Goal: Task Accomplishment & Management: Use online tool/utility

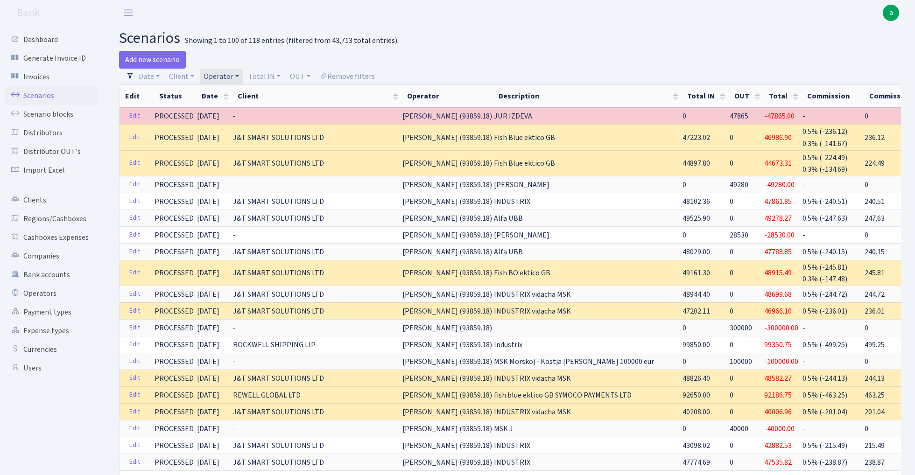
select select "100"
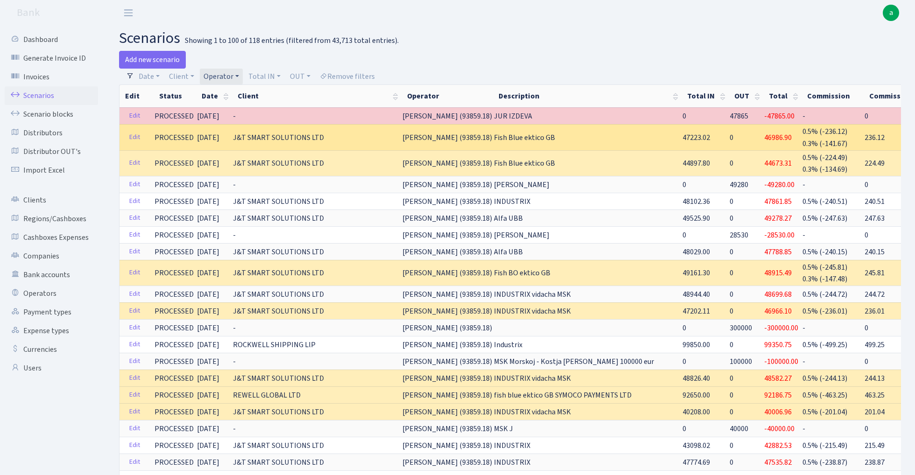
scroll to position [51, 0]
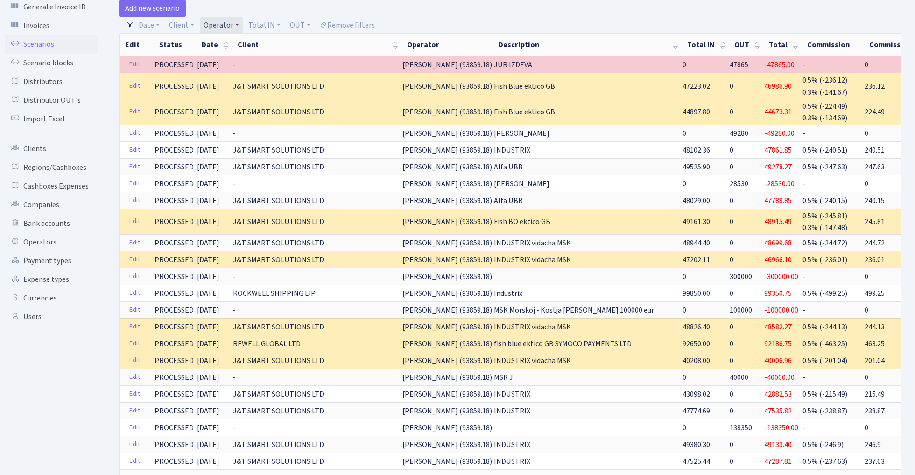
click at [225, 24] on link "Operator" at bounding box center [221, 25] width 43 height 16
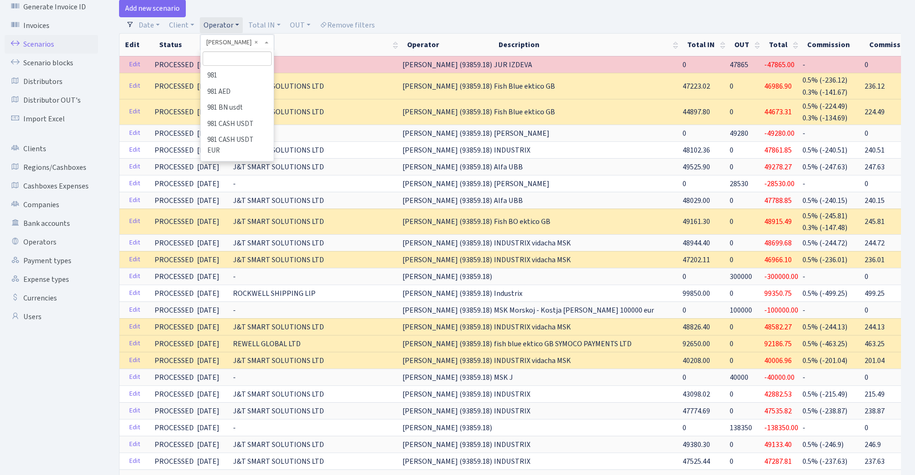
scroll to position [2953, 0]
click at [236, 58] on input "search" at bounding box center [237, 58] width 69 height 14
type input "s"
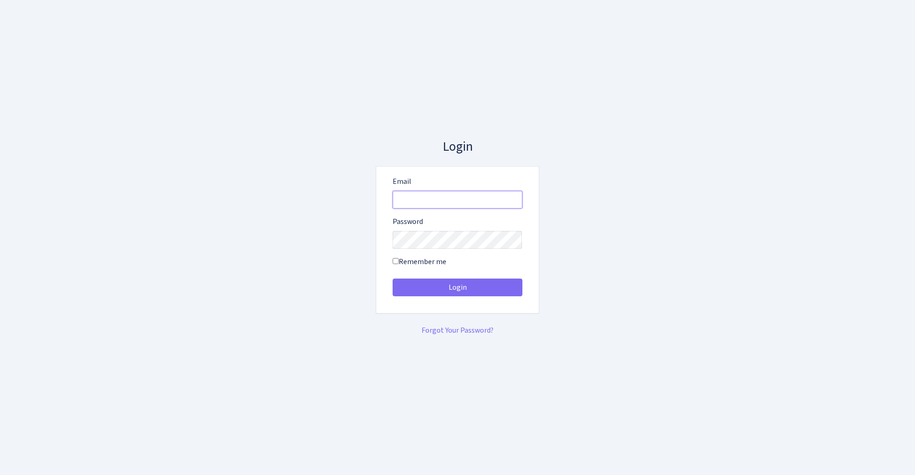
type input "admin@bank.com"
click at [457, 288] on button "Login" at bounding box center [458, 288] width 130 height 18
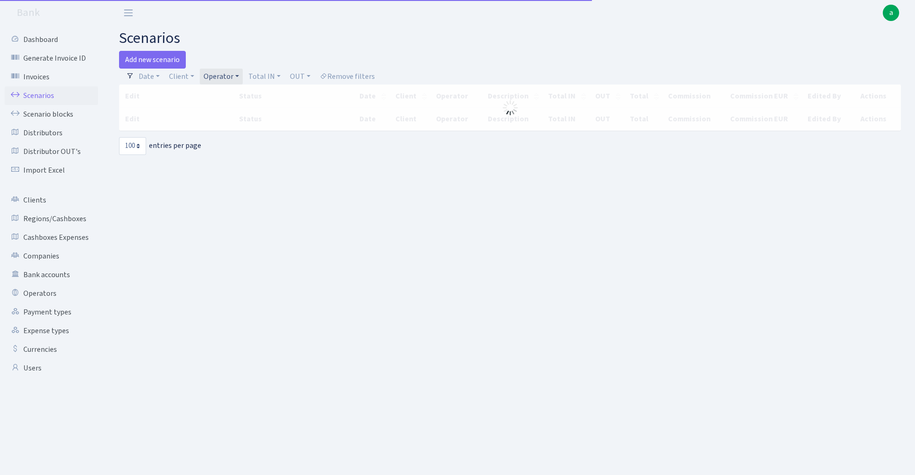
select select "100"
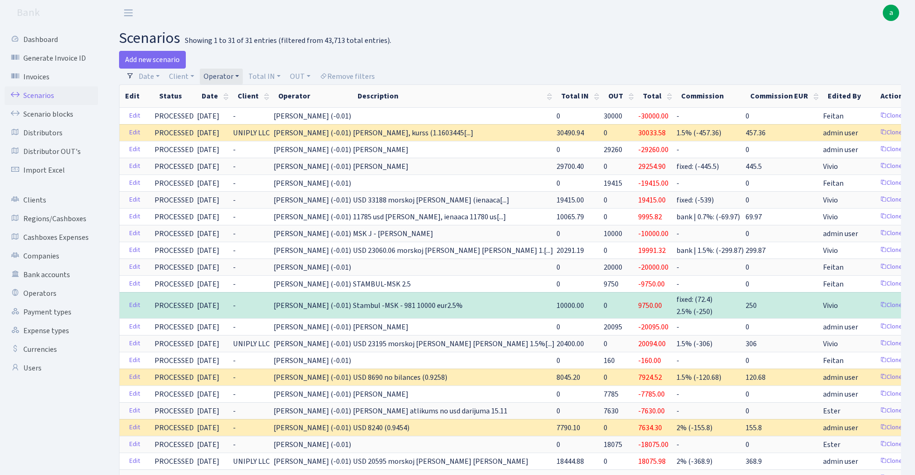
click at [214, 76] on link "Operator" at bounding box center [221, 77] width 43 height 16
click at [254, 214] on li "[PERSON_NAME] USD" at bounding box center [237, 227] width 71 height 27
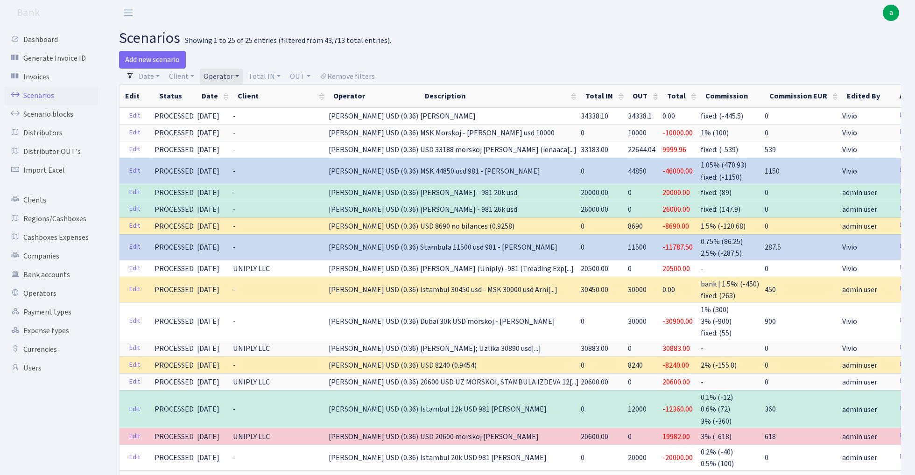
click at [228, 74] on link "Operator" at bounding box center [221, 77] width 43 height 16
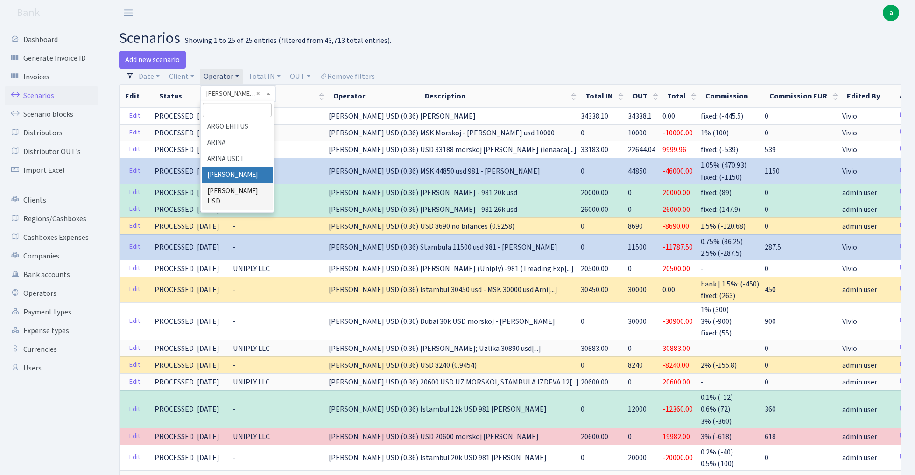
click at [237, 167] on li "[PERSON_NAME]" at bounding box center [237, 175] width 71 height 16
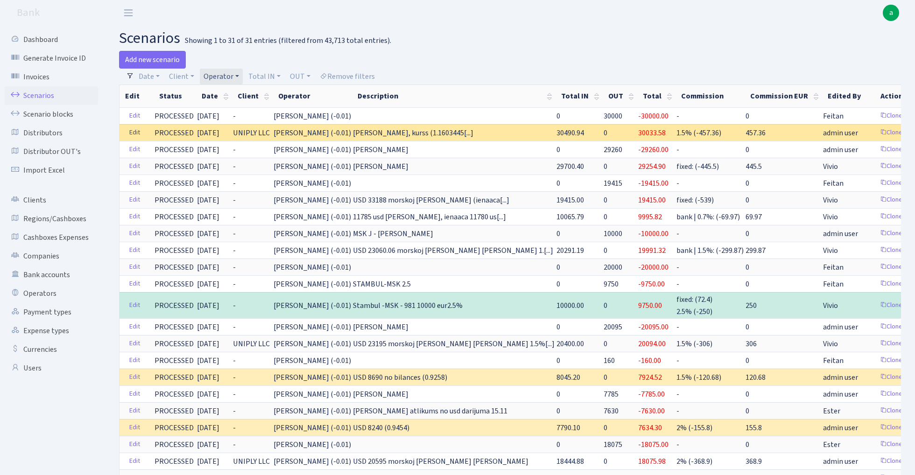
click at [135, 132] on link "Edit" at bounding box center [134, 133] width 19 height 14
click at [133, 133] on link "Edit" at bounding box center [134, 133] width 19 height 14
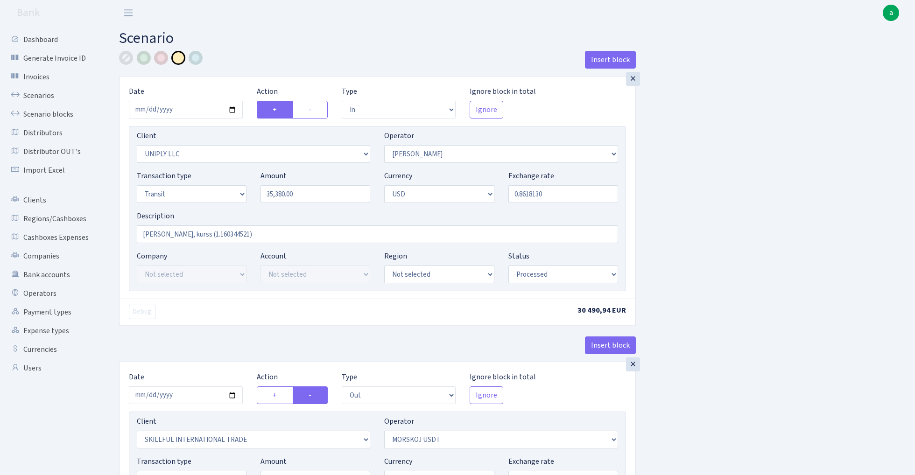
select select "in"
select select "2838"
select select "319"
select select "5"
select select "2"
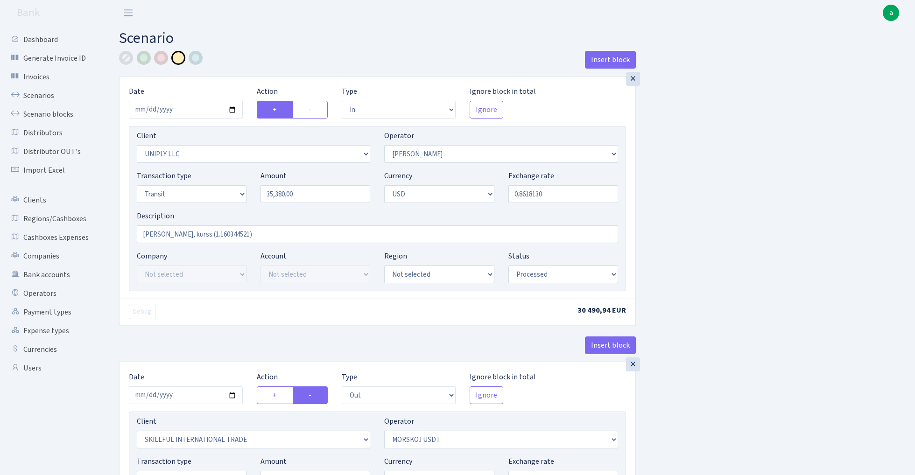
select select "processed"
select select "out"
select select "2655"
select select "324"
select select "5"
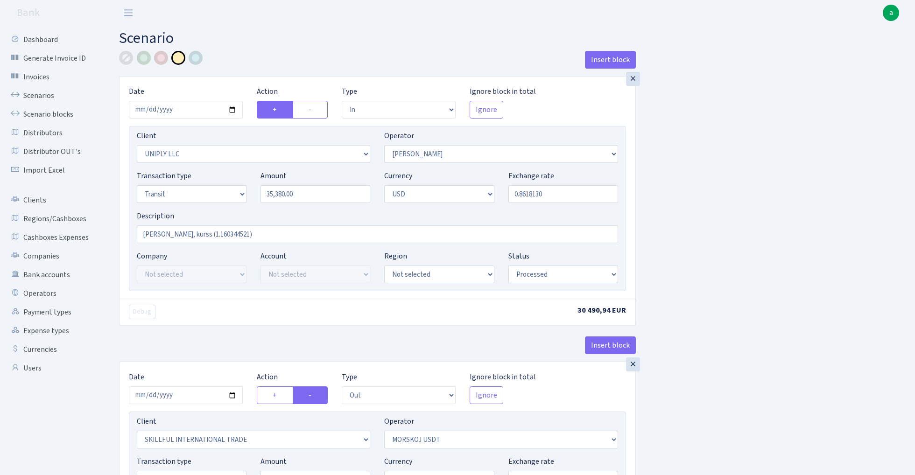
select select "2"
select select "processed"
select select "commission"
select select "319"
select select "processed"
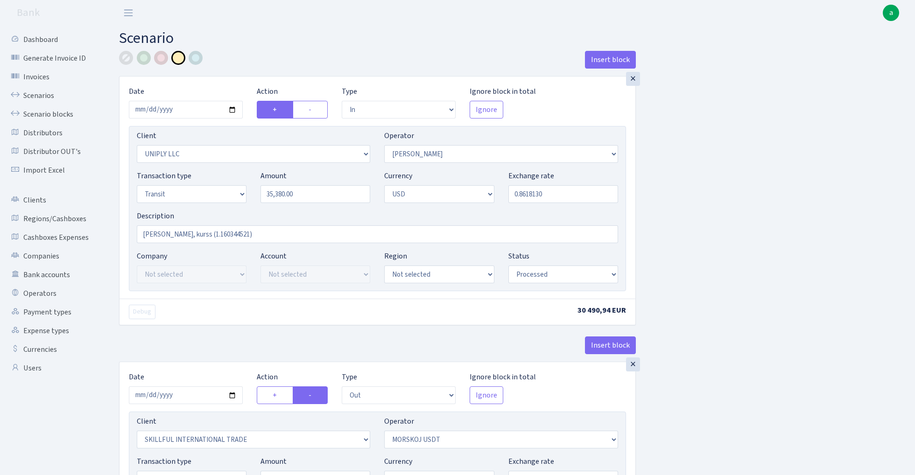
select select "in"
select select "2838"
select select "319"
select select "5"
select select "2"
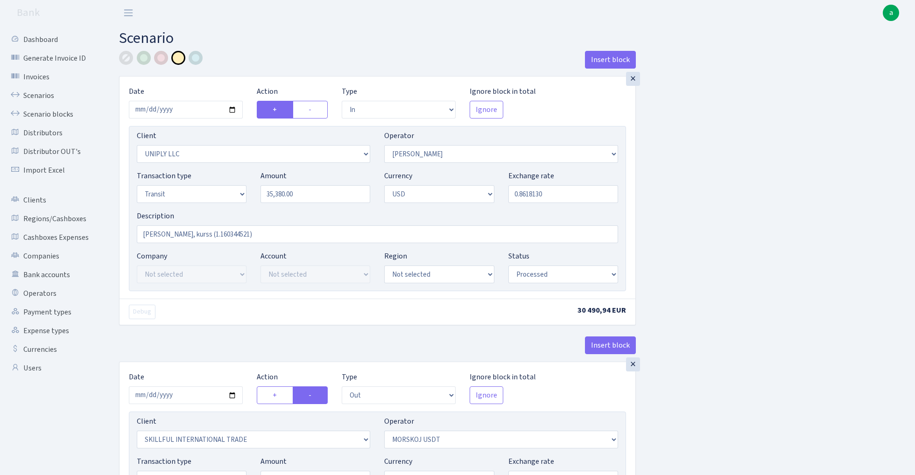
select select "processed"
select select "out"
select select "2655"
select select "324"
select select "5"
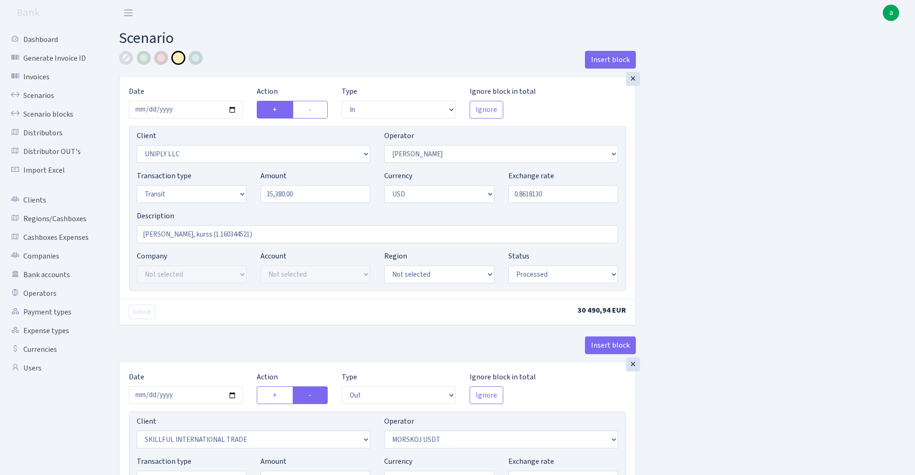
select select "2"
select select "processed"
select select "commission"
select select "319"
select select "processed"
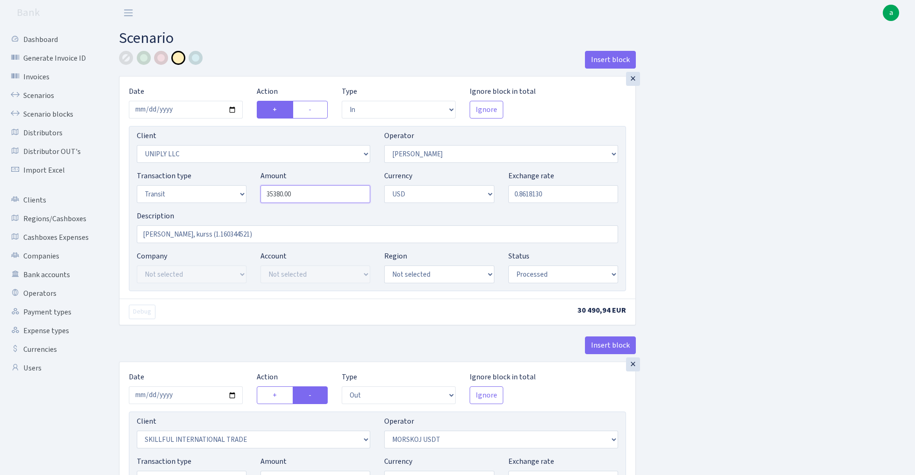
click at [324, 197] on input "35380.00" at bounding box center [316, 194] width 110 height 18
type input "35,349.00"
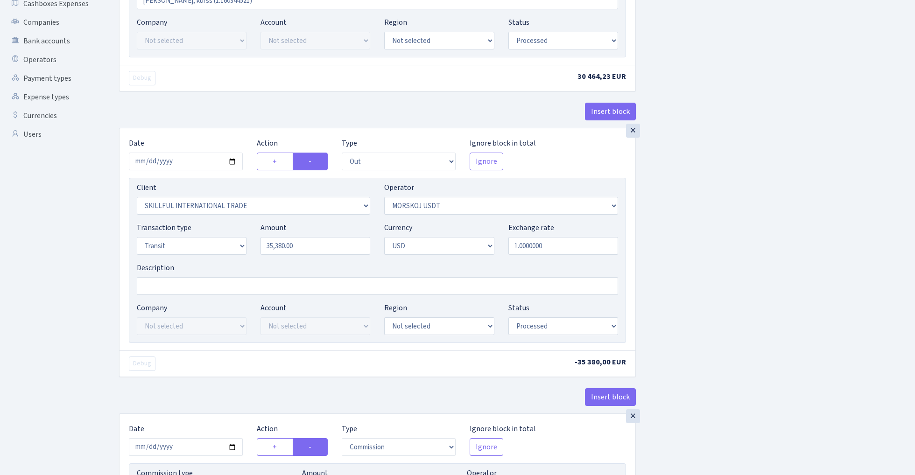
scroll to position [234, 0]
click at [307, 248] on input "35380.00" at bounding box center [316, 246] width 110 height 18
type input "35,349.00"
click at [713, 232] on div "Insert block × Date 2025-08-26 Action + - Type --- In Out Commission Field requ…" at bounding box center [510, 259] width 796 height 884
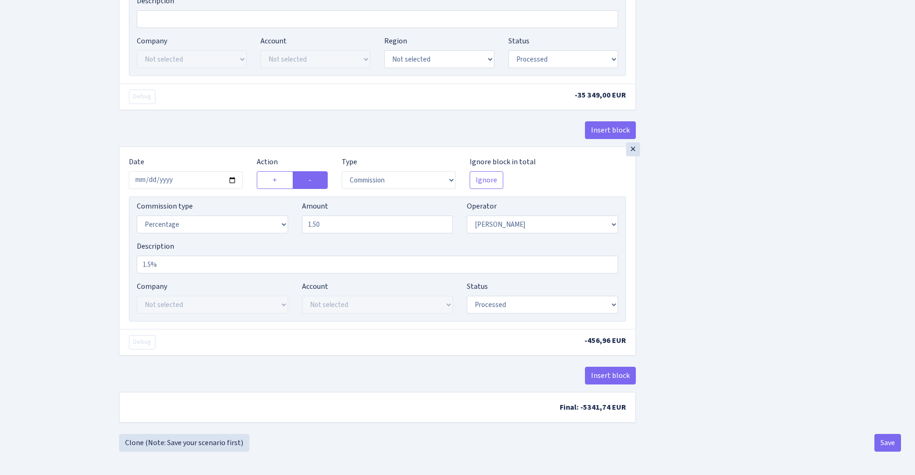
scroll to position [505, 0]
click at [895, 448] on button "Save" at bounding box center [888, 443] width 27 height 18
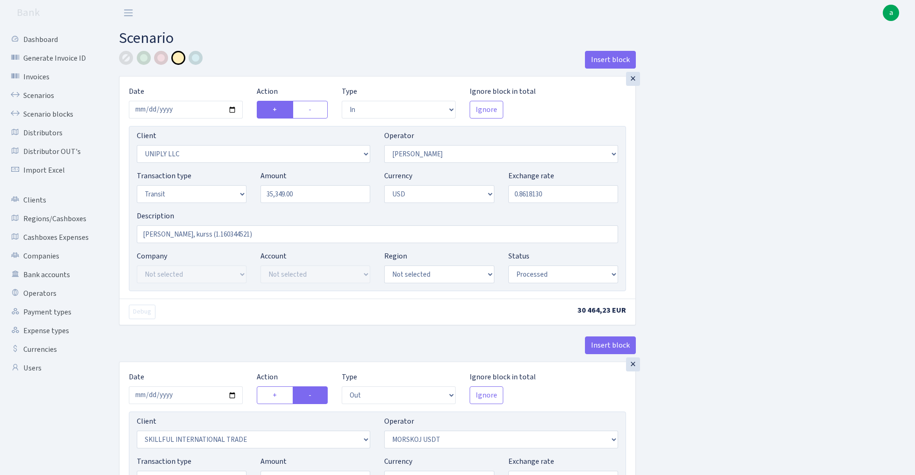
select select "in"
select select "2838"
select select "319"
select select "5"
select select "2"
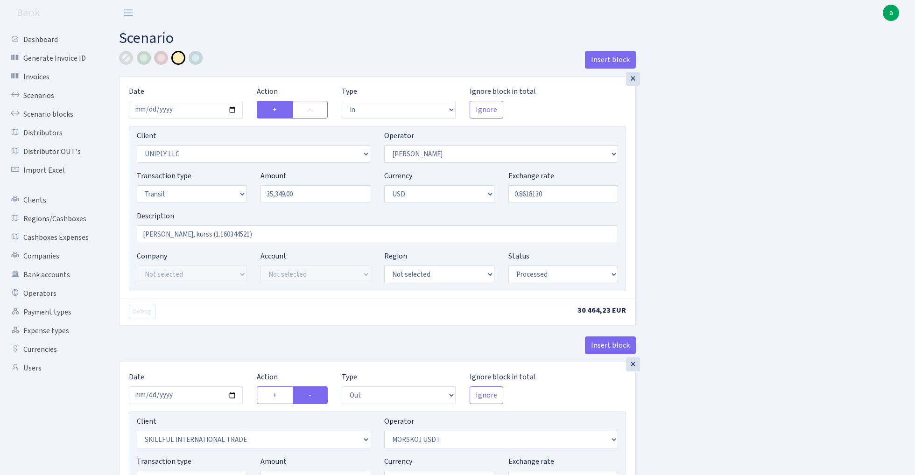
select select "processed"
select select "out"
select select "2655"
select select "324"
select select "5"
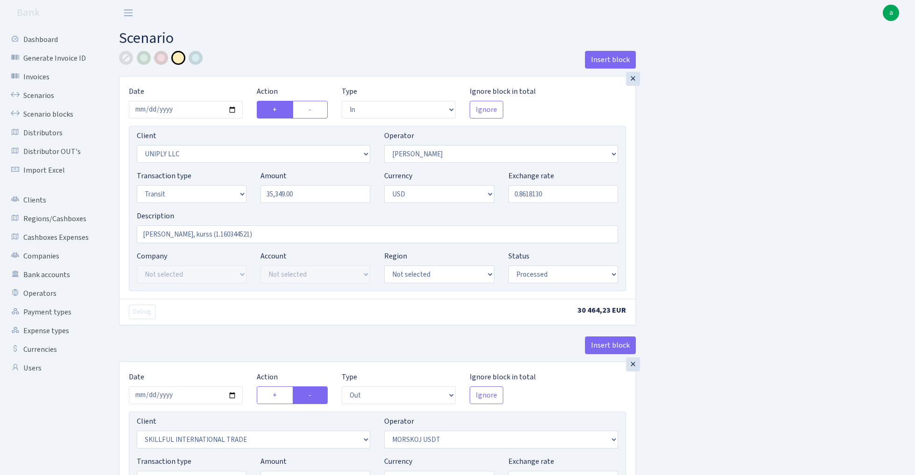
select select "2"
select select "processed"
select select "commission"
select select "319"
select select "processed"
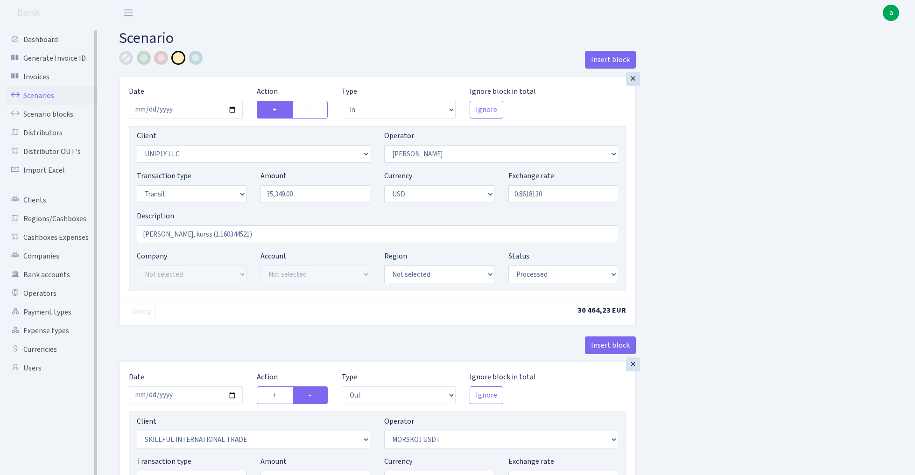
click at [29, 94] on link "Scenarios" at bounding box center [51, 95] width 93 height 19
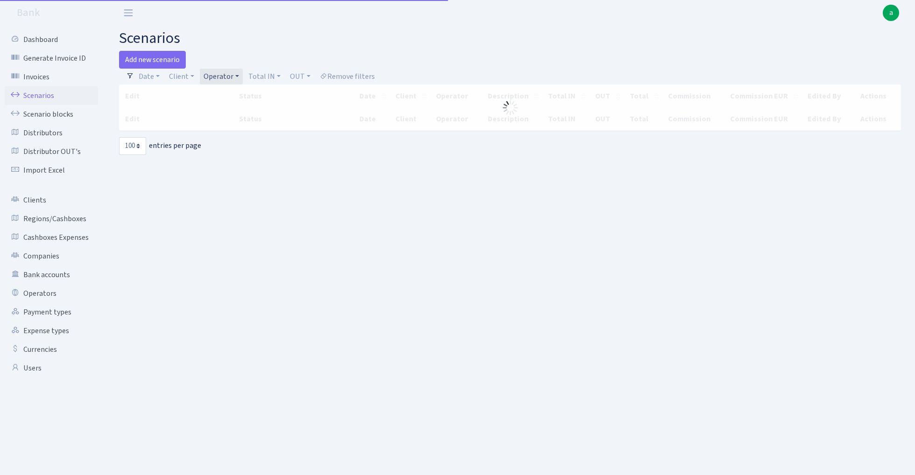
select select "100"
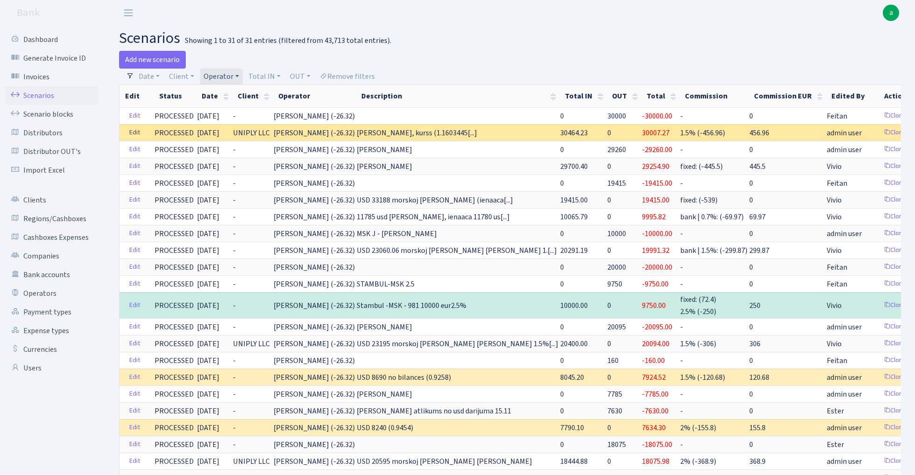
click at [133, 134] on link "Edit" at bounding box center [134, 133] width 19 height 14
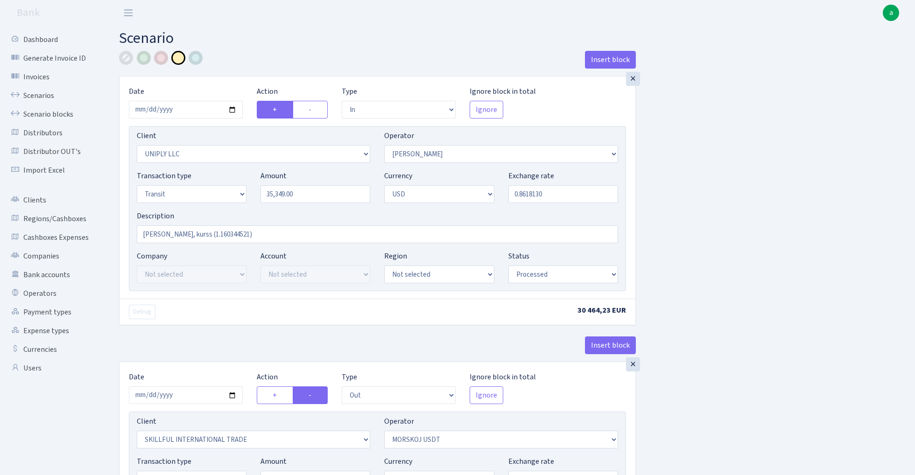
select select "in"
select select "2838"
select select "319"
select select "5"
select select "2"
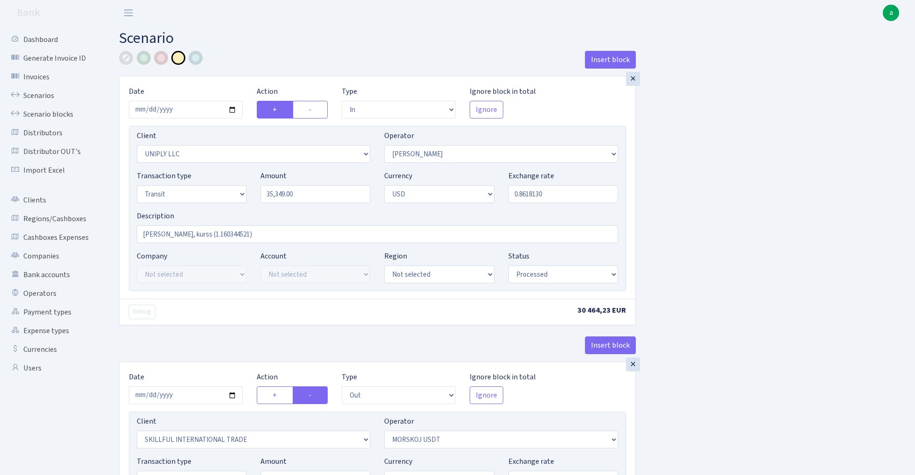
select select "processed"
select select "out"
select select "2655"
select select "324"
select select "5"
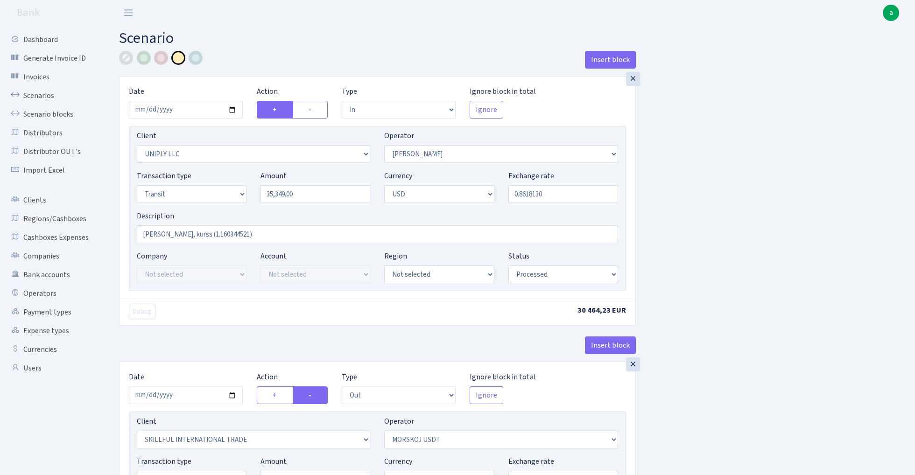
select select "2"
select select "processed"
select select "commission"
select select "319"
select select "processed"
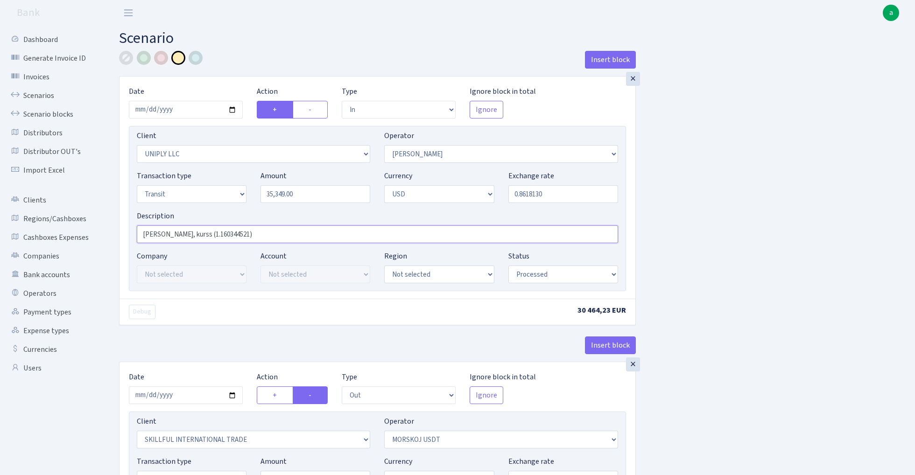
click at [180, 234] on input "Arnis Sergey - Morskoj, kurss (1.160344521)" at bounding box center [377, 235] width 481 height 18
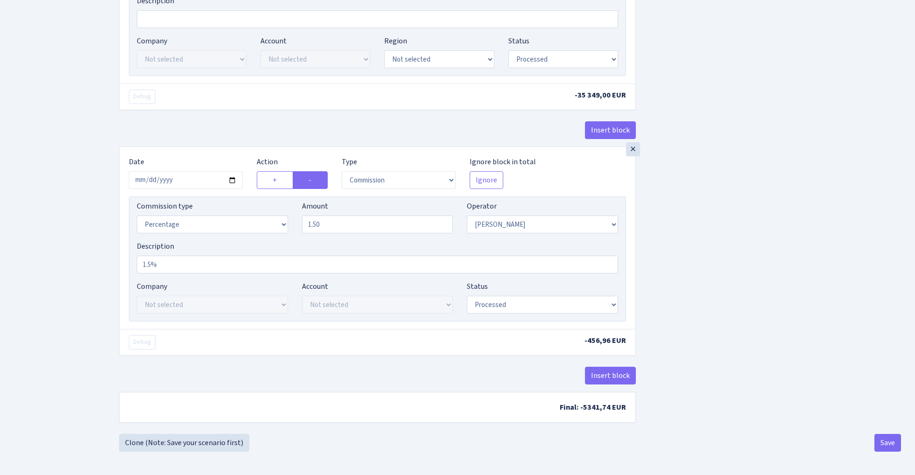
scroll to position [505, 0]
type input "Arnis Sergey usd 35349- Morskoj, kurss (1.160344521)"
click at [882, 444] on button "Save" at bounding box center [888, 443] width 27 height 18
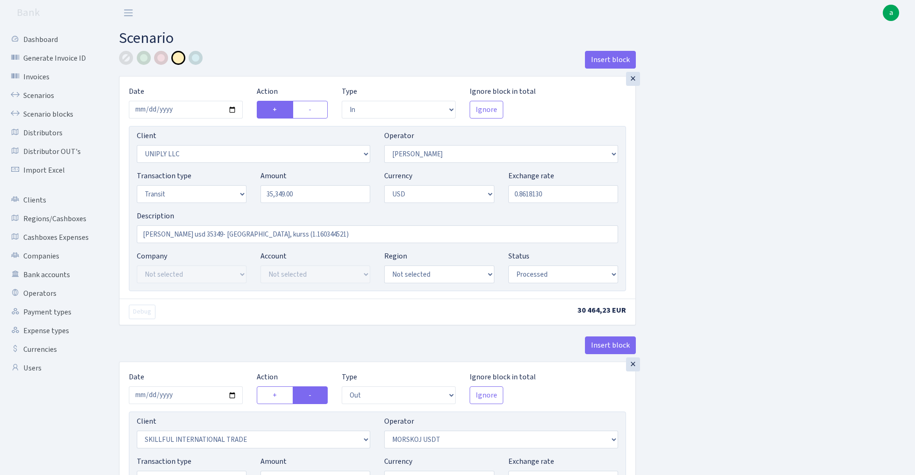
select select "in"
select select "2838"
select select "319"
select select "5"
select select "2"
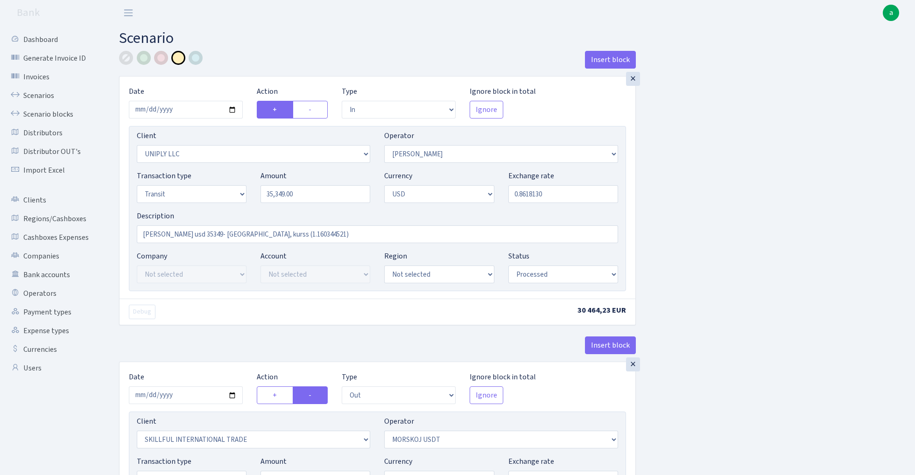
select select "processed"
select select "out"
select select "2655"
select select "324"
select select "5"
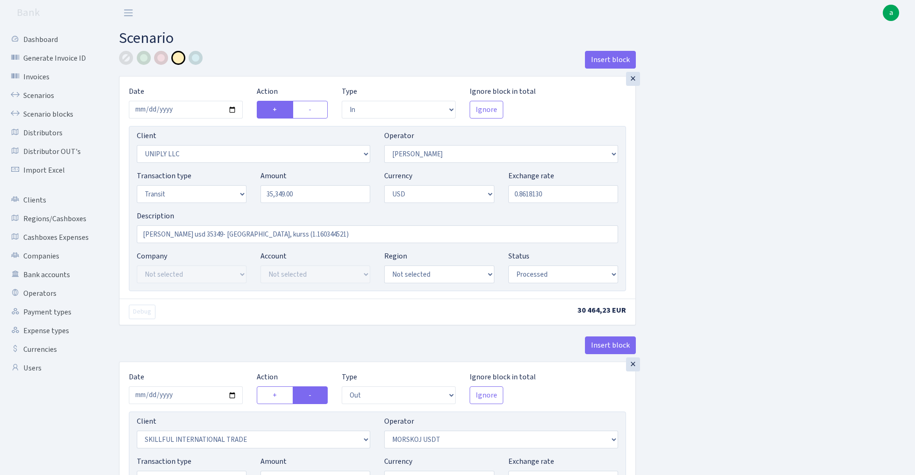
select select "2"
select select "processed"
select select "commission"
select select "319"
select select "processed"
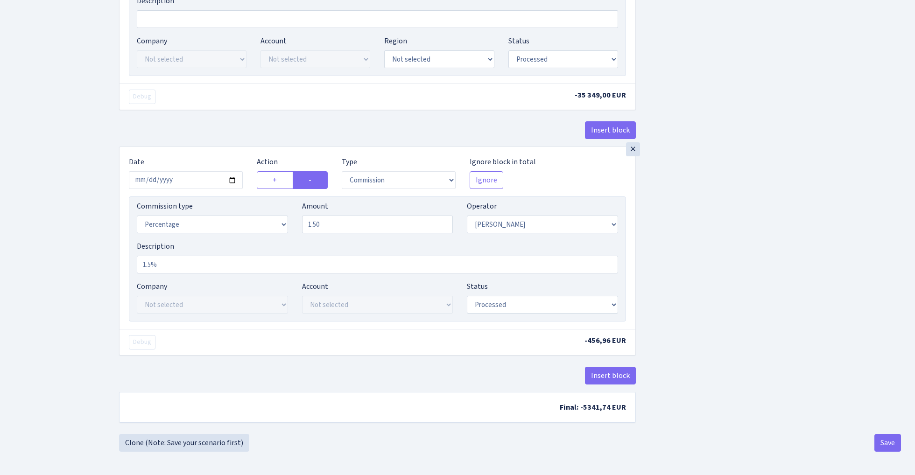
scroll to position [505, 0]
select select "bank"
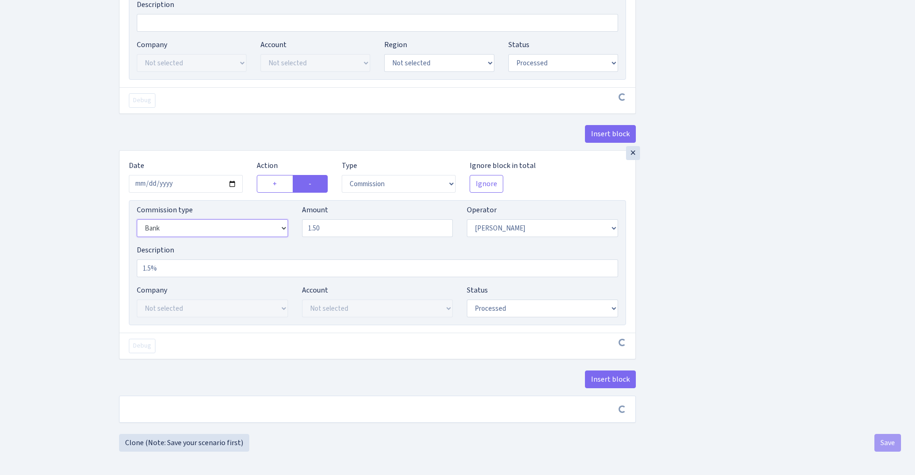
scroll to position [501, 0]
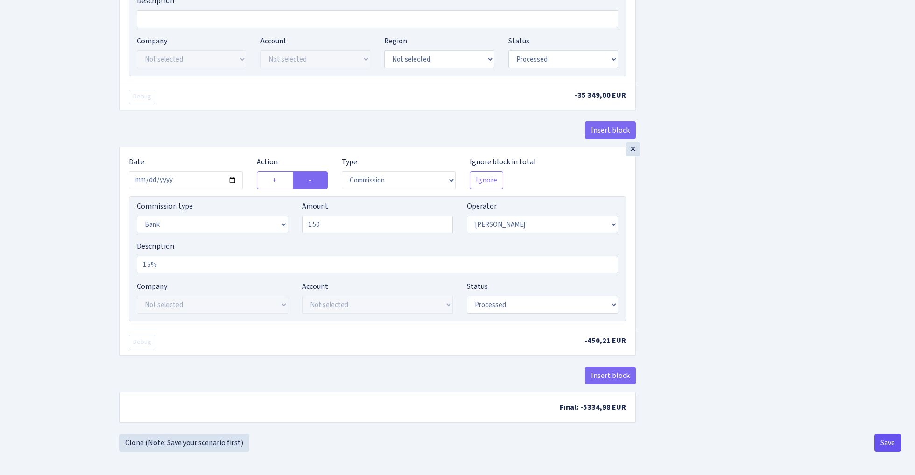
click at [883, 447] on button "Save" at bounding box center [888, 443] width 27 height 18
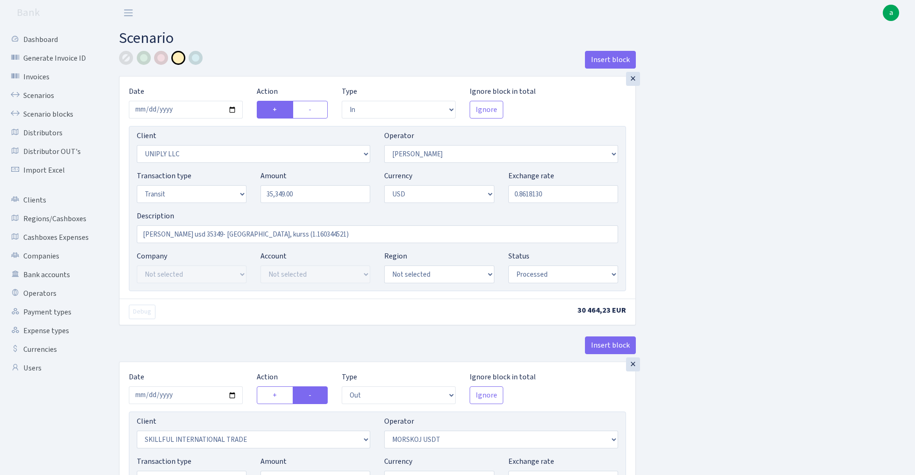
select select "in"
select select "2838"
select select "319"
select select "5"
select select "2"
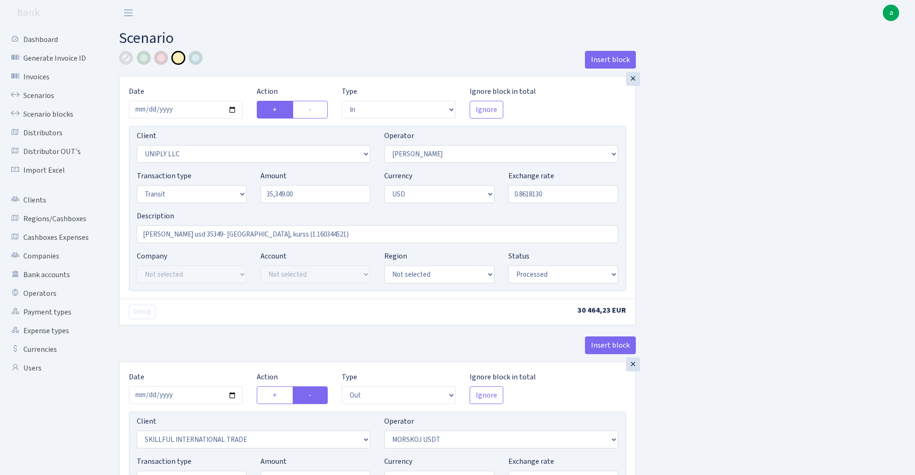
select select "processed"
select select "out"
select select "2655"
select select "324"
select select "5"
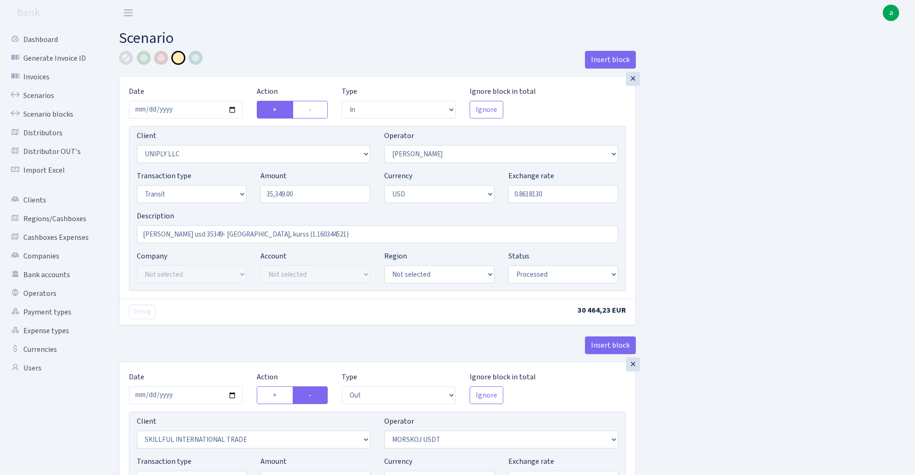
select select "2"
select select "processed"
select select "commission"
select select "bank"
select select "319"
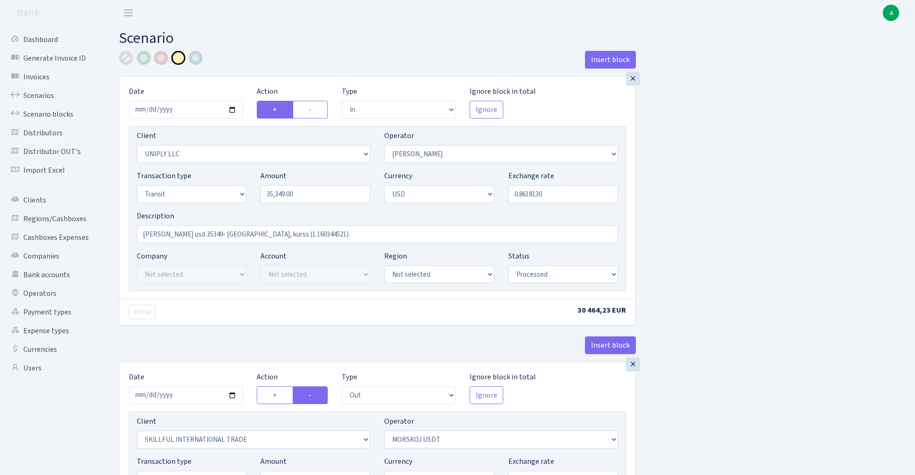
select select "processed"
click at [28, 96] on link "Scenarios" at bounding box center [51, 95] width 93 height 19
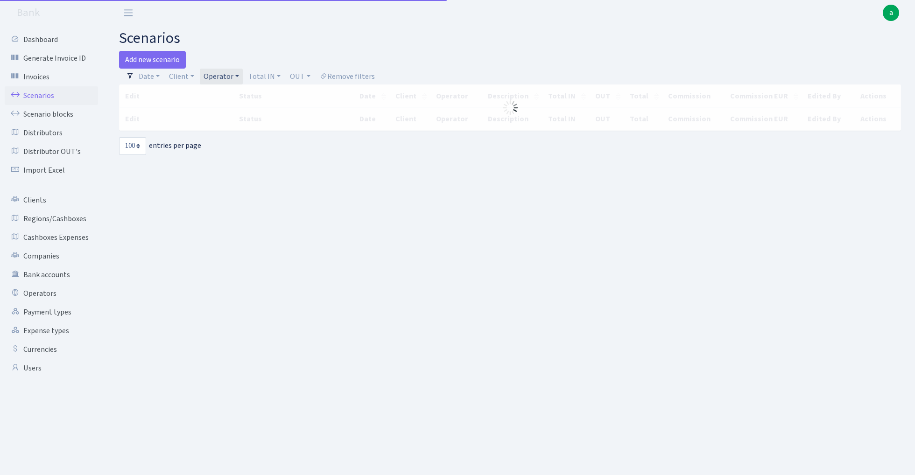
select select "100"
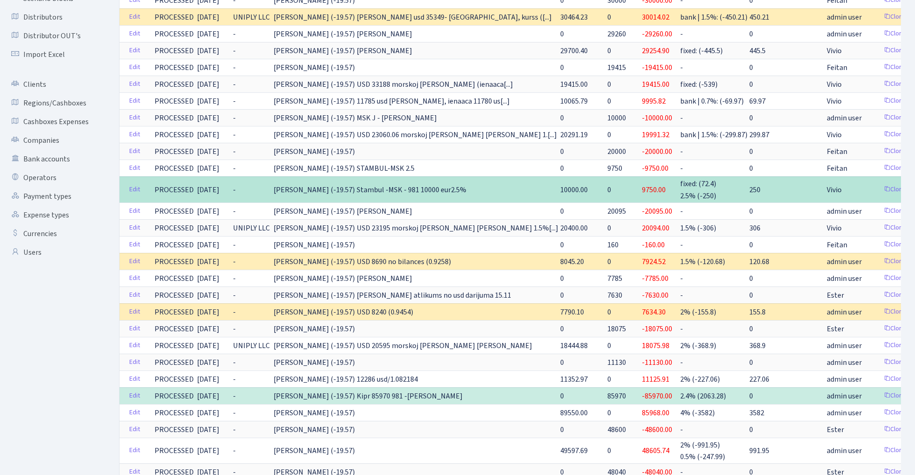
scroll to position [115, 0]
